Goal: Task Accomplishment & Management: Manage account settings

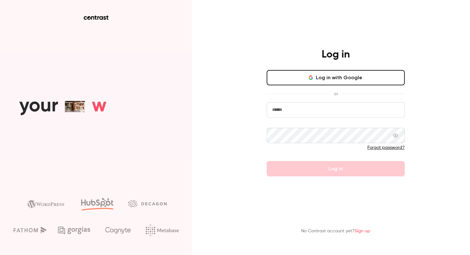
click at [297, 112] on input "email" at bounding box center [336, 109] width 138 height 15
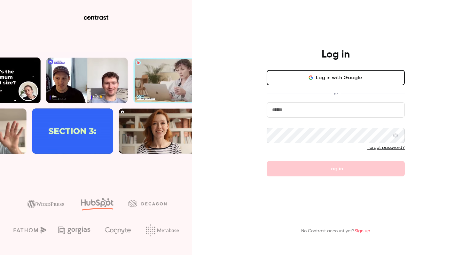
type input "**********"
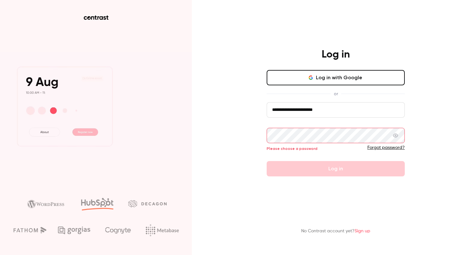
click at [363, 230] on link "Sign up" at bounding box center [363, 231] width 16 height 4
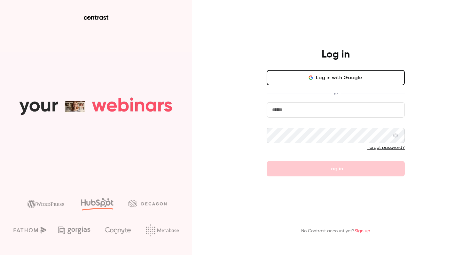
click at [290, 112] on input "email" at bounding box center [336, 109] width 138 height 15
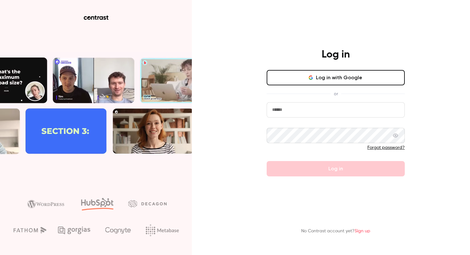
type input "**********"
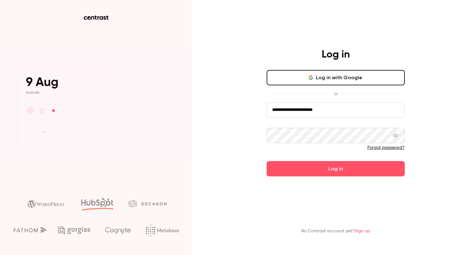
click at [339, 75] on button "Log in with Google" at bounding box center [336, 77] width 138 height 15
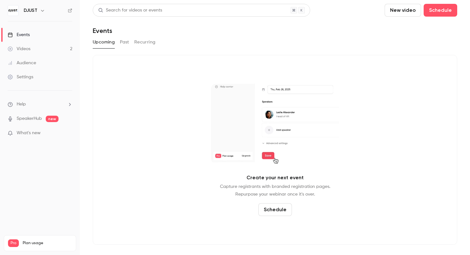
click at [41, 9] on icon "button" at bounding box center [42, 10] width 5 height 5
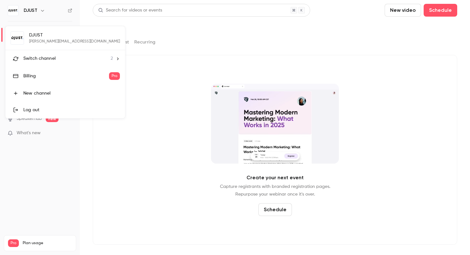
click at [48, 58] on span "Switch channel" at bounding box center [39, 58] width 32 height 7
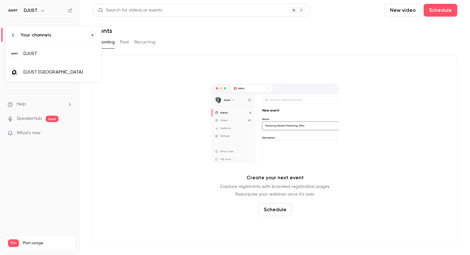
click at [47, 72] on div "DJUST [GEOGRAPHIC_DATA]" at bounding box center [59, 72] width 73 height 6
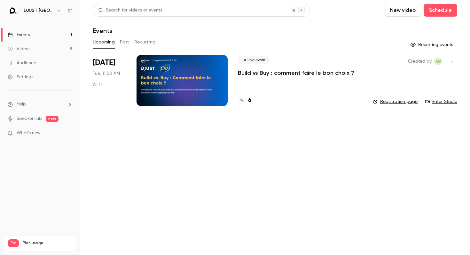
click at [30, 51] on div "Videos" at bounding box center [19, 49] width 23 height 6
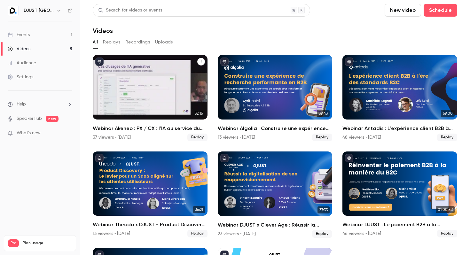
click at [155, 98] on div "Webinar Akeneo : PX / CX : l'IA au service du B2B" at bounding box center [150, 87] width 115 height 65
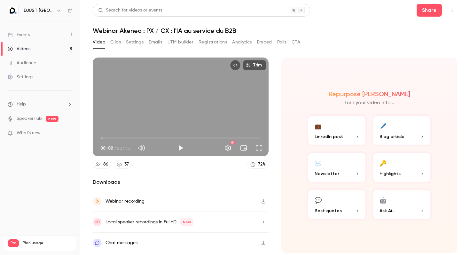
click at [118, 41] on button "Clips" at bounding box center [115, 42] width 11 height 10
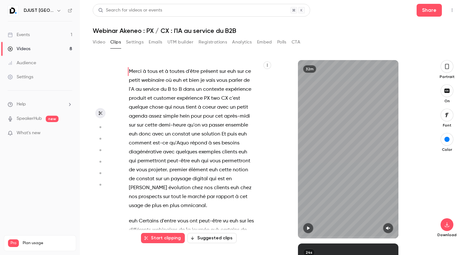
click at [137, 41] on button "Settings" at bounding box center [135, 42] width 18 height 10
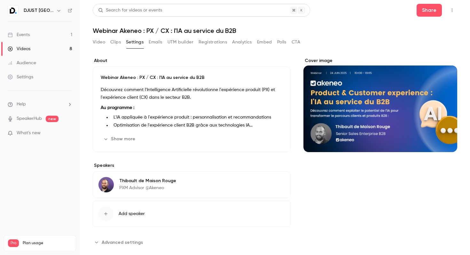
click at [115, 41] on button "Clips" at bounding box center [115, 42] width 11 height 10
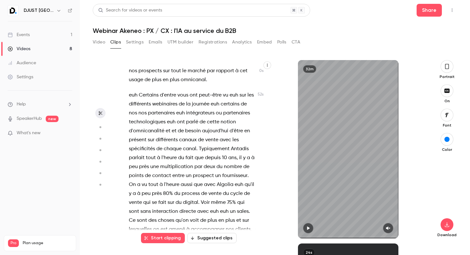
scroll to position [128, 0]
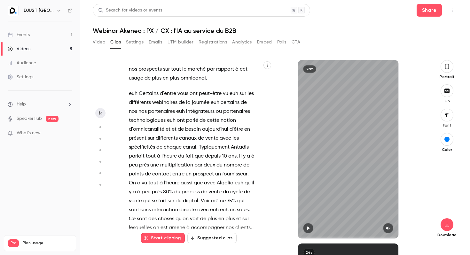
click at [210, 239] on button "Suggested clips" at bounding box center [211, 238] width 49 height 10
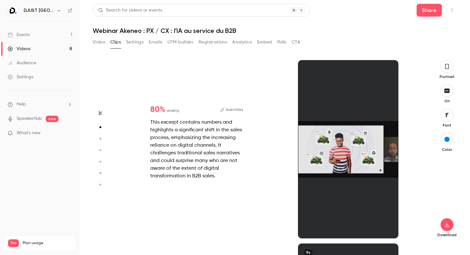
scroll to position [184, 0]
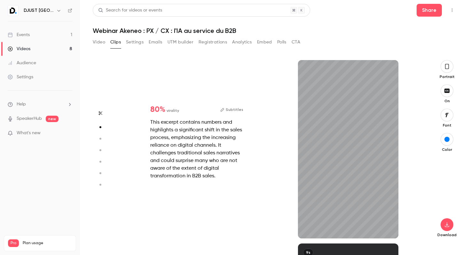
type input "*"
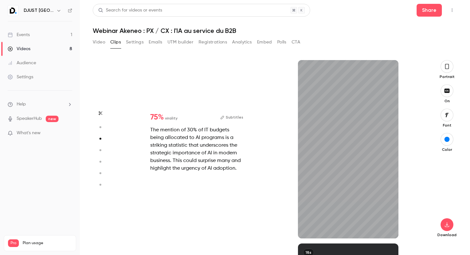
scroll to position [367, 0]
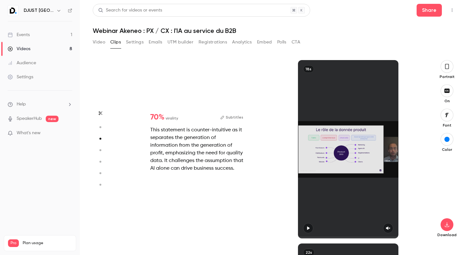
type input "*"
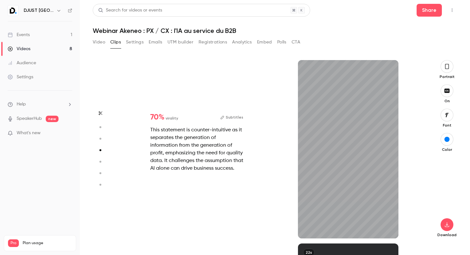
scroll to position [551, 0]
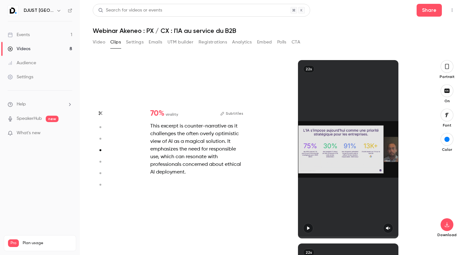
type input "*"
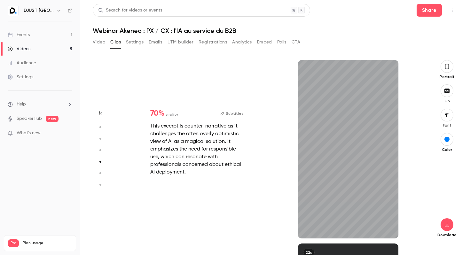
type input "*"
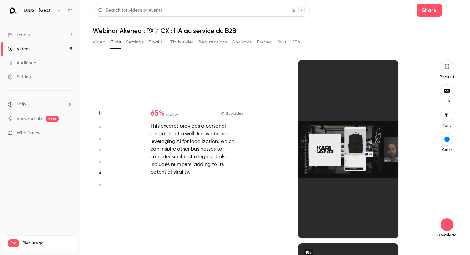
scroll to position [918, 0]
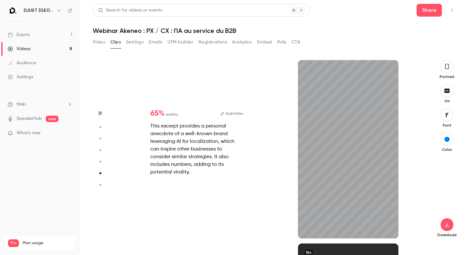
type input "***"
click at [139, 43] on button "Settings" at bounding box center [135, 42] width 18 height 10
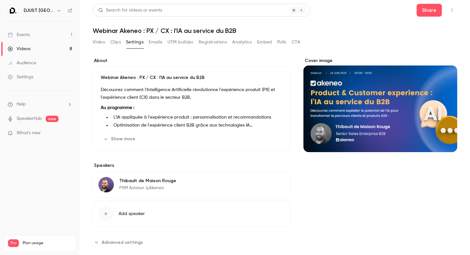
click at [40, 33] on link "Events 1" at bounding box center [40, 35] width 80 height 14
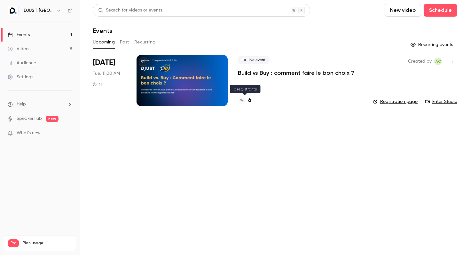
click at [250, 97] on h4 "6" at bounding box center [249, 100] width 3 height 9
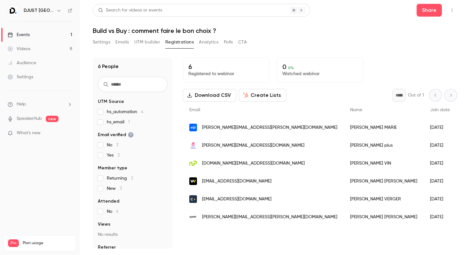
click at [270, 97] on button "Create Lists" at bounding box center [263, 95] width 48 height 13
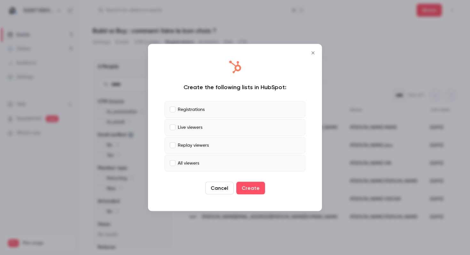
click at [313, 51] on icon "Close" at bounding box center [313, 53] width 8 height 5
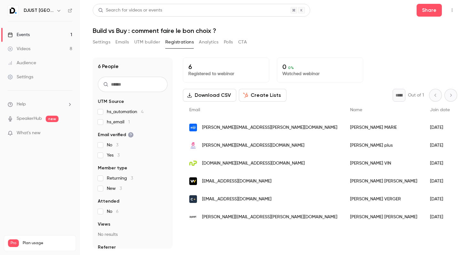
click at [54, 35] on link "Events 1" at bounding box center [40, 35] width 80 height 14
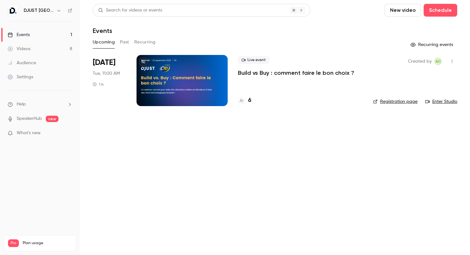
click at [35, 14] on div "DJUST [GEOGRAPHIC_DATA]" at bounding box center [43, 11] width 39 height 8
click at [13, 10] on img at bounding box center [13, 10] width 10 height 10
click at [44, 8] on h6 "DJUST [GEOGRAPHIC_DATA]" at bounding box center [39, 10] width 30 height 6
click at [44, 11] on h6 "DJUST [GEOGRAPHIC_DATA]" at bounding box center [39, 10] width 30 height 6
click at [60, 10] on button "button" at bounding box center [59, 11] width 8 height 8
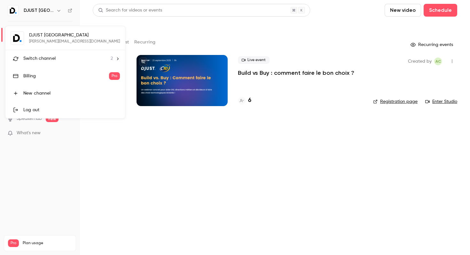
click at [44, 35] on div "DJUST France [PERSON_NAME][EMAIL_ADDRESS][DOMAIN_NAME] Switch channel 2 Billing…" at bounding box center [65, 72] width 120 height 92
click at [24, 40] on div "DJUST France [PERSON_NAME][EMAIL_ADDRESS][DOMAIN_NAME] Switch channel 2 Billing…" at bounding box center [65, 72] width 120 height 92
click at [19, 39] on div "DJUST France [PERSON_NAME][EMAIL_ADDRESS][DOMAIN_NAME] Switch channel 2 Billing…" at bounding box center [65, 72] width 120 height 92
click at [43, 53] on li "Switch channel 2" at bounding box center [65, 58] width 120 height 17
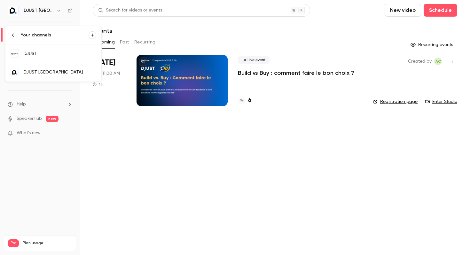
click at [52, 57] on div "DJUST" at bounding box center [59, 54] width 73 height 6
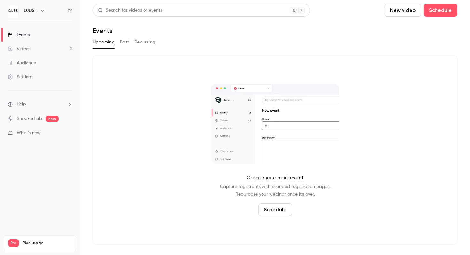
click at [38, 12] on div "DJUST" at bounding box center [43, 11] width 39 height 8
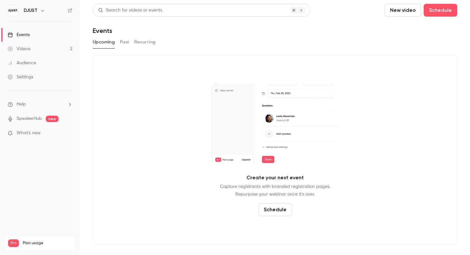
click at [40, 11] on icon "button" at bounding box center [42, 10] width 5 height 5
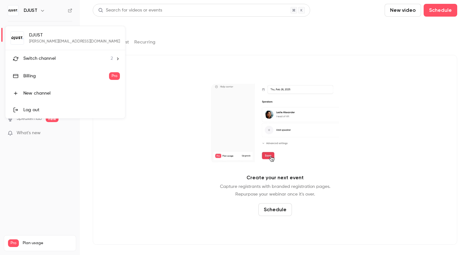
click at [40, 11] on div at bounding box center [235, 127] width 470 height 255
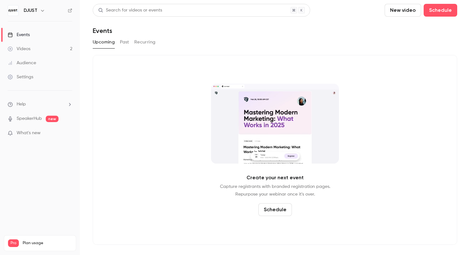
click at [41, 11] on icon "button" at bounding box center [42, 10] width 5 height 5
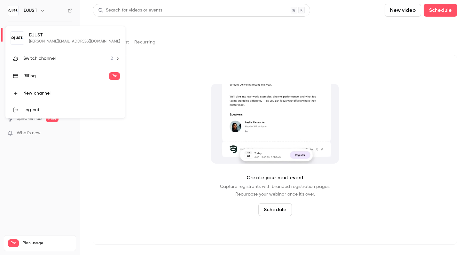
click at [51, 60] on span "Switch channel" at bounding box center [39, 58] width 32 height 7
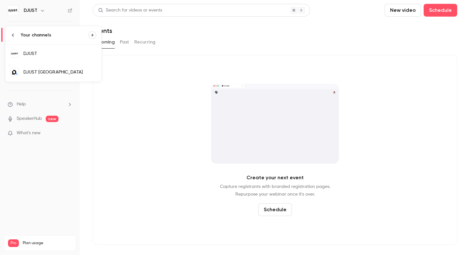
click at [54, 75] on link "DJUST [GEOGRAPHIC_DATA]" at bounding box center [53, 72] width 96 height 19
